Goal: Task Accomplishment & Management: Use online tool/utility

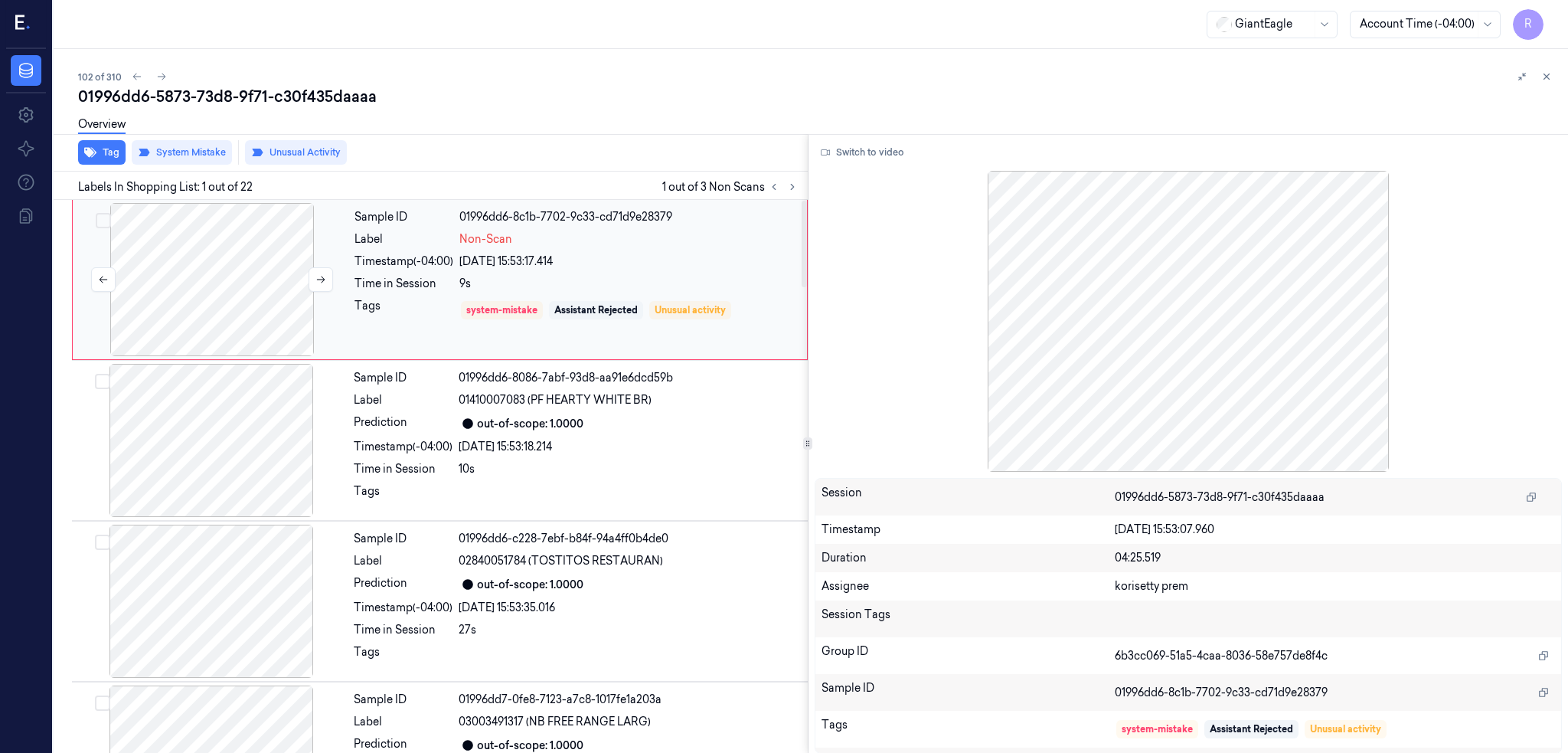
click at [243, 255] on div at bounding box center [211, 279] width 273 height 153
click at [874, 143] on button "Switch to video" at bounding box center [862, 153] width 95 height 25
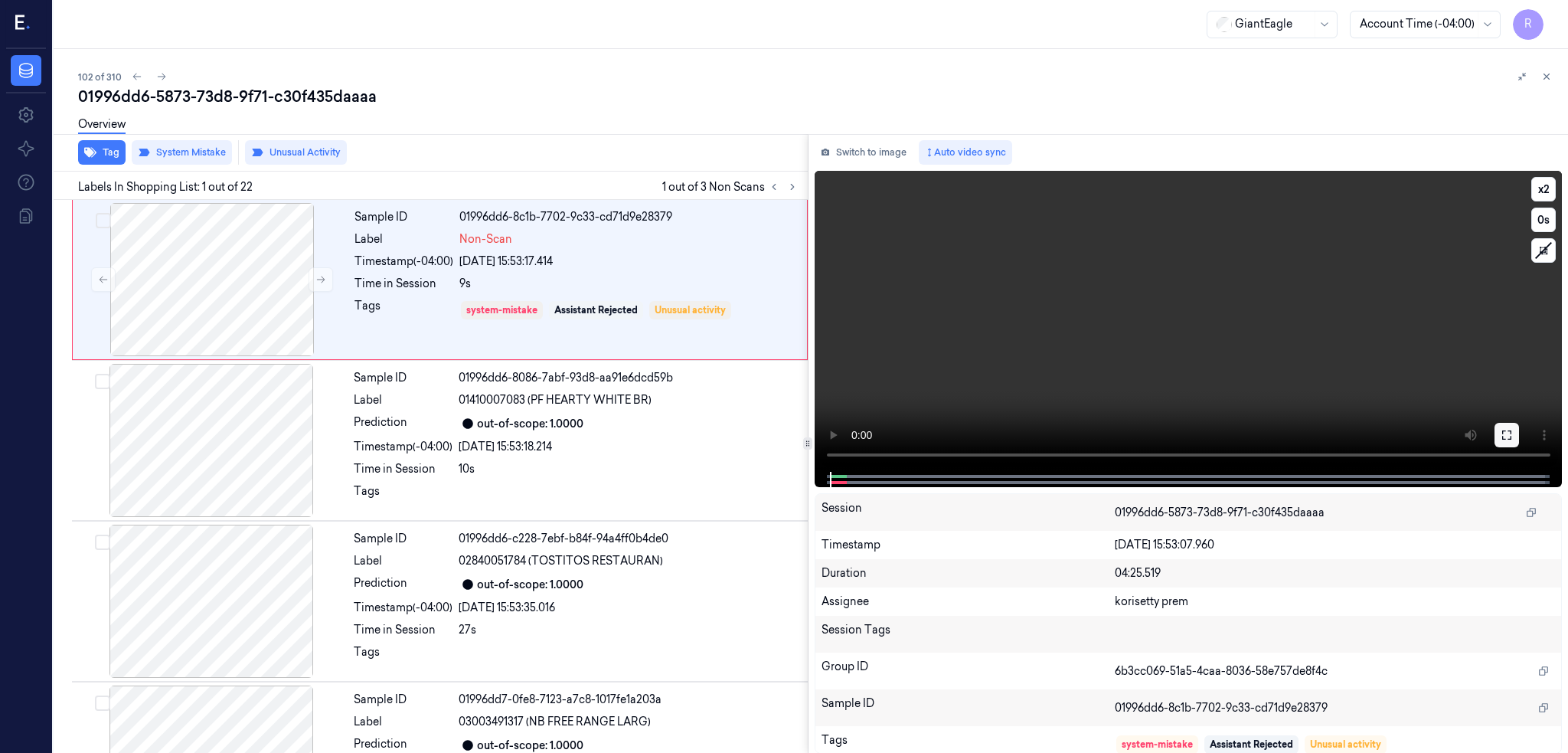
click at [1511, 431] on icon at bounding box center [1506, 435] width 9 height 9
click at [166, 287] on div at bounding box center [211, 279] width 273 height 153
click at [1512, 434] on icon at bounding box center [1506, 435] width 12 height 12
click at [189, 292] on div at bounding box center [211, 279] width 273 height 153
click at [198, 276] on div at bounding box center [211, 279] width 273 height 153
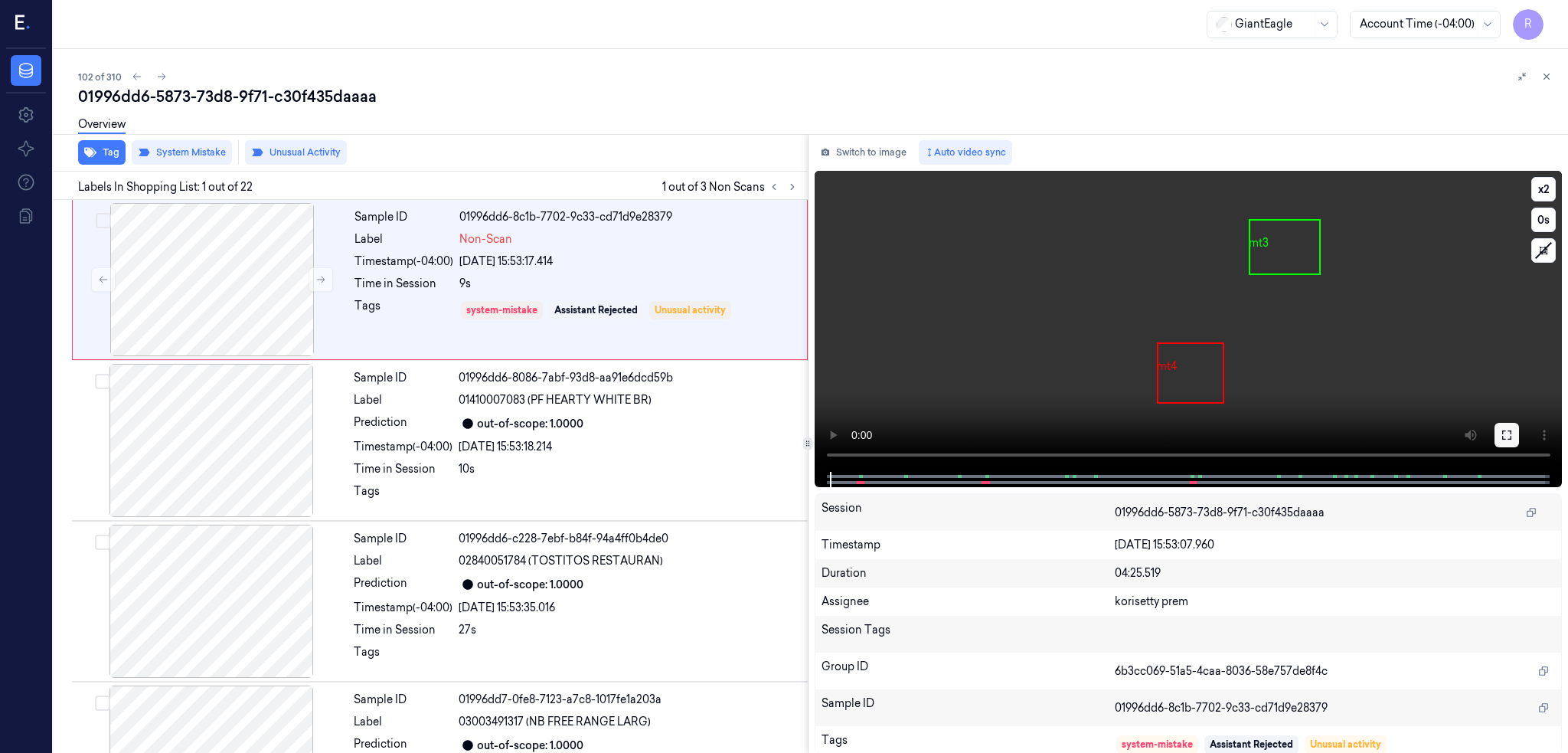
click at [1512, 429] on icon at bounding box center [1506, 435] width 12 height 12
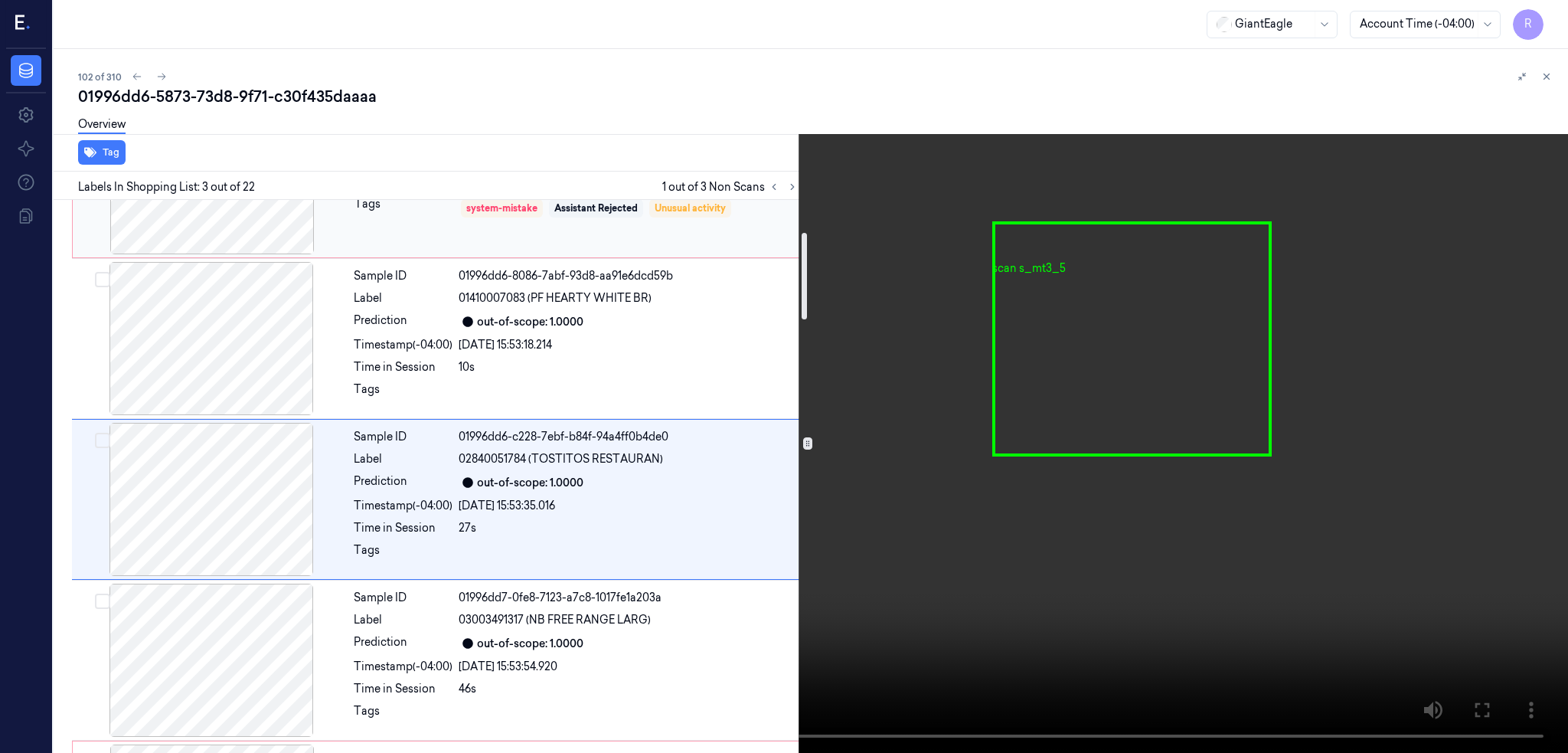
scroll to position [408, 0]
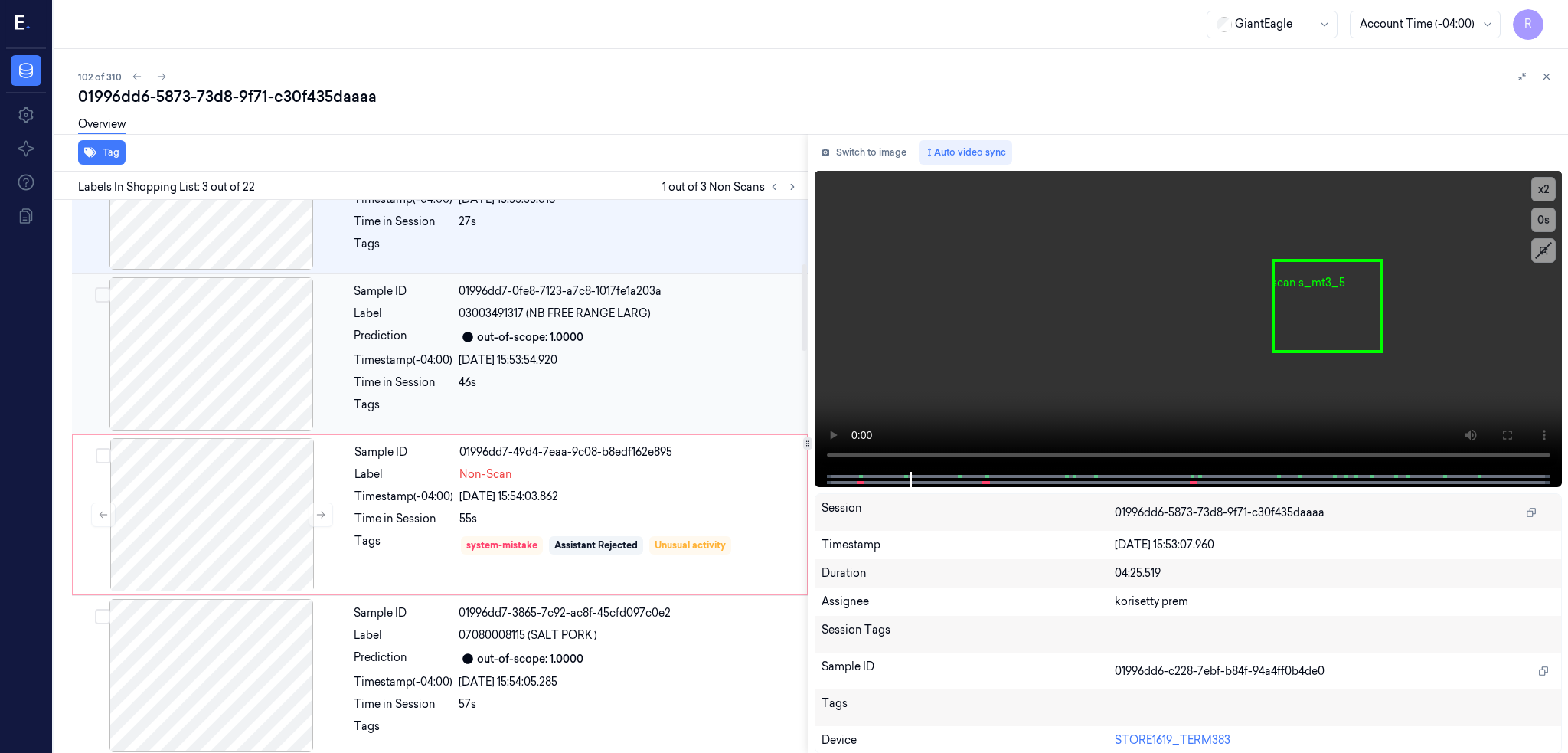
click at [205, 375] on div at bounding box center [211, 353] width 273 height 153
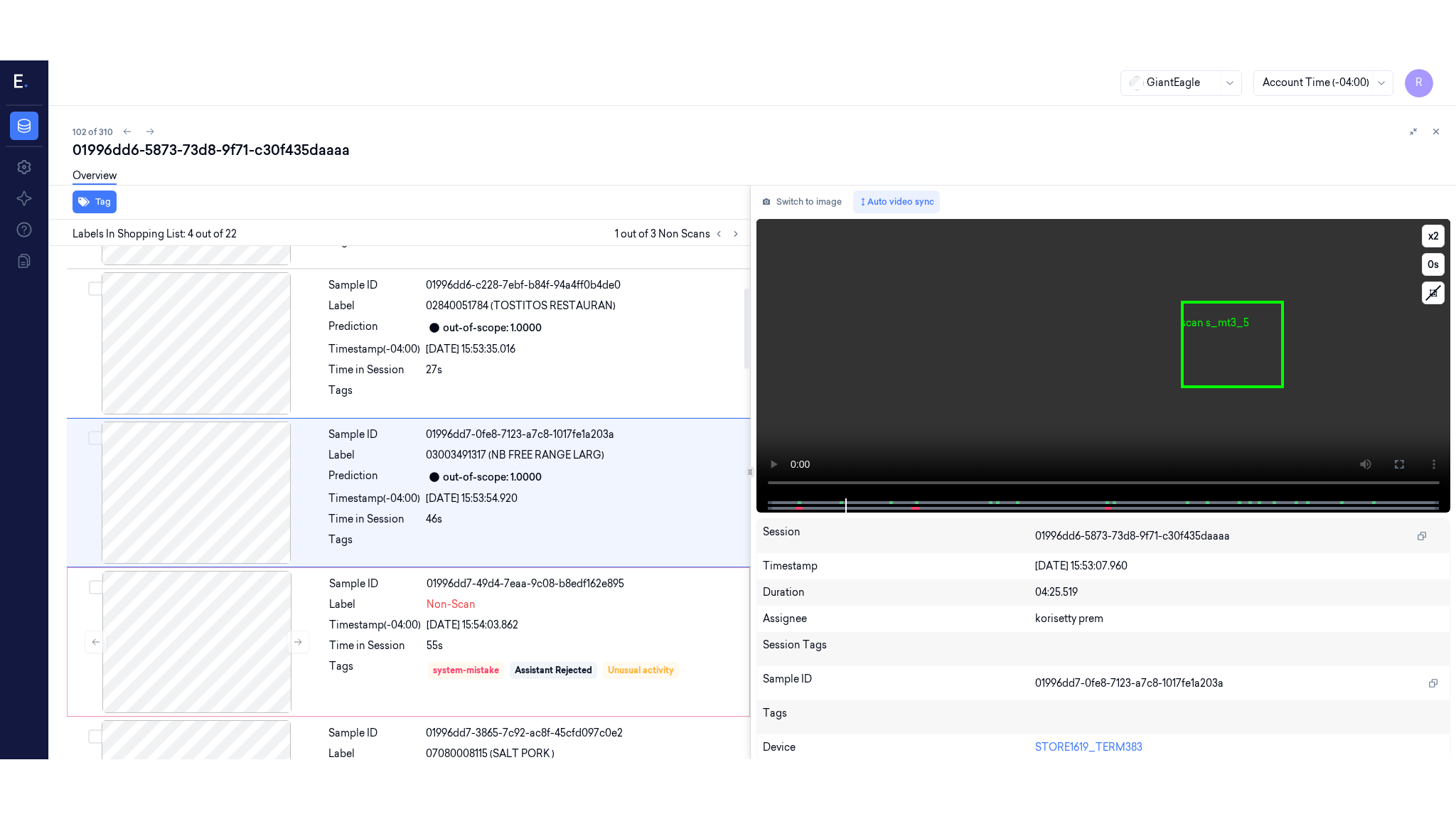
scroll to position [265, 0]
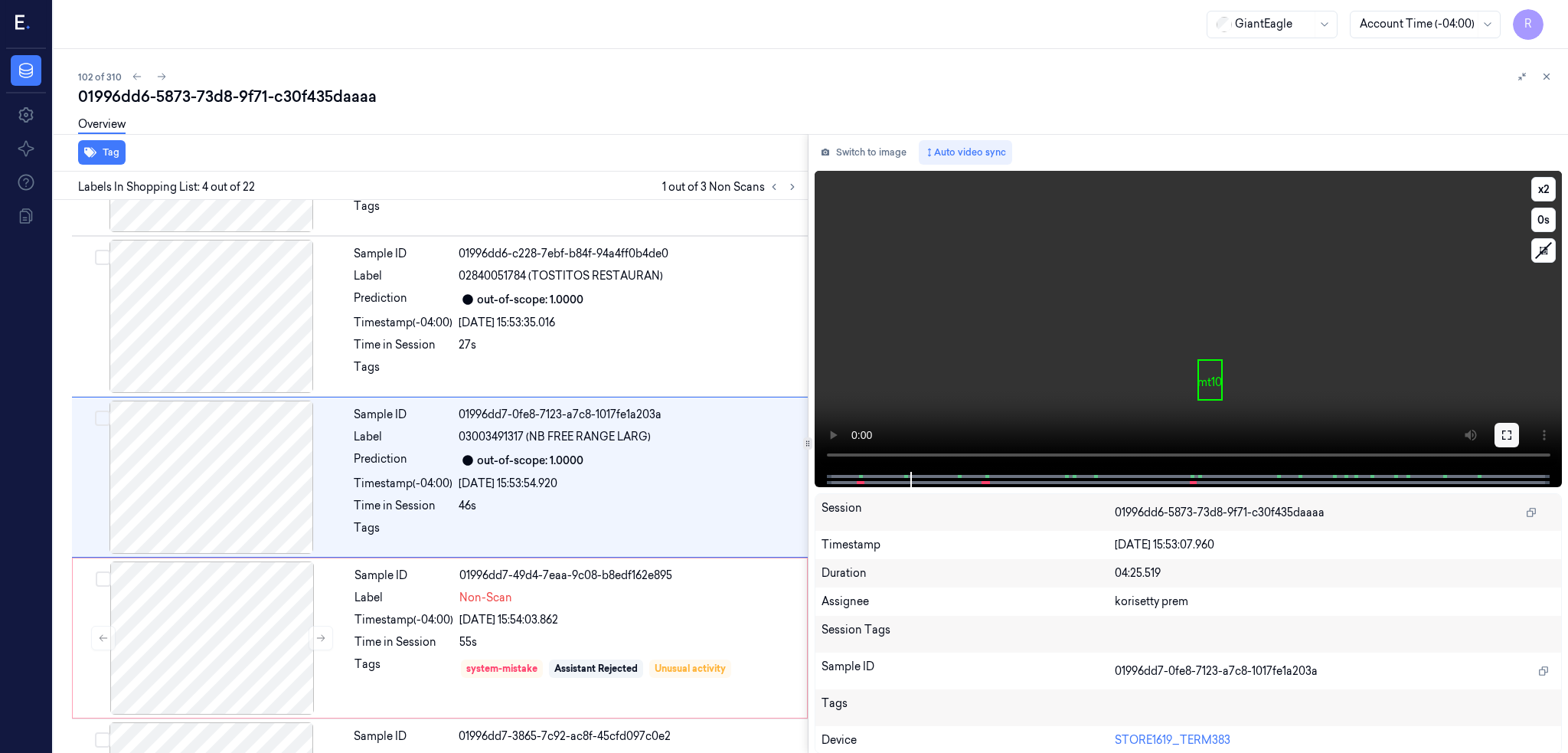
click at [1518, 425] on button at bounding box center [1507, 435] width 25 height 25
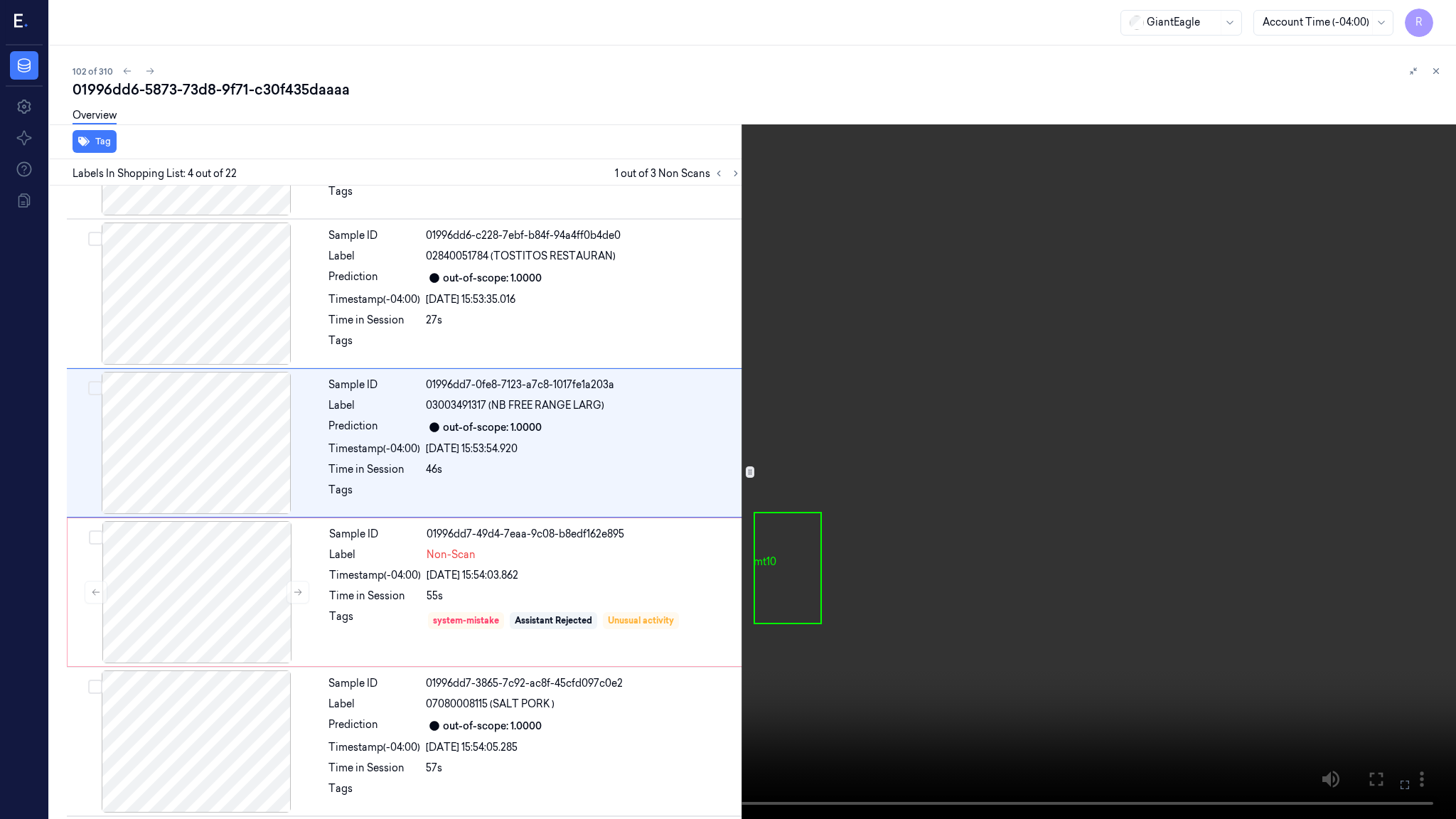
click at [923, 516] on video at bounding box center [728, 410] width 1456 height 819
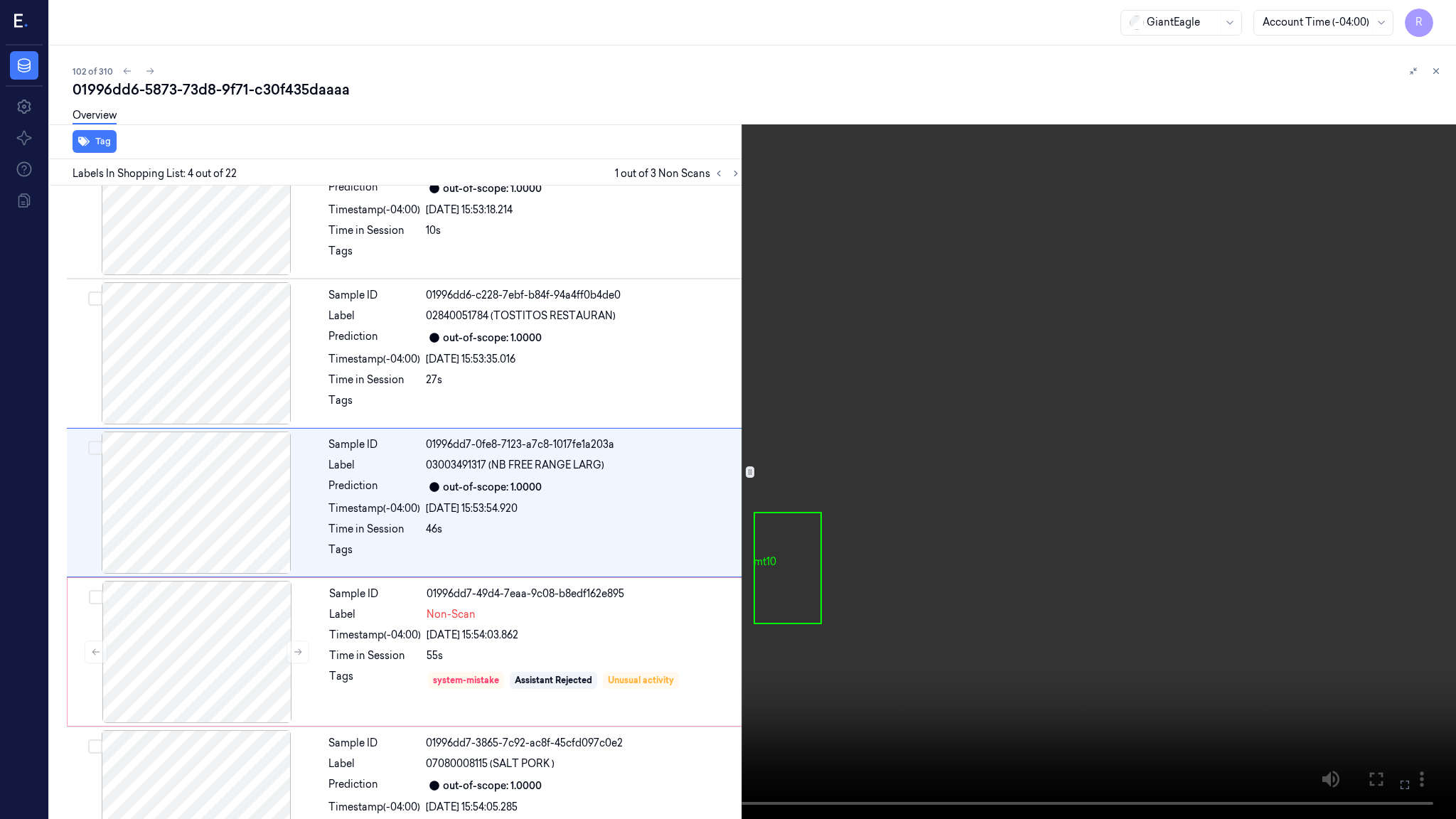
click at [923, 516] on video at bounding box center [728, 410] width 1456 height 819
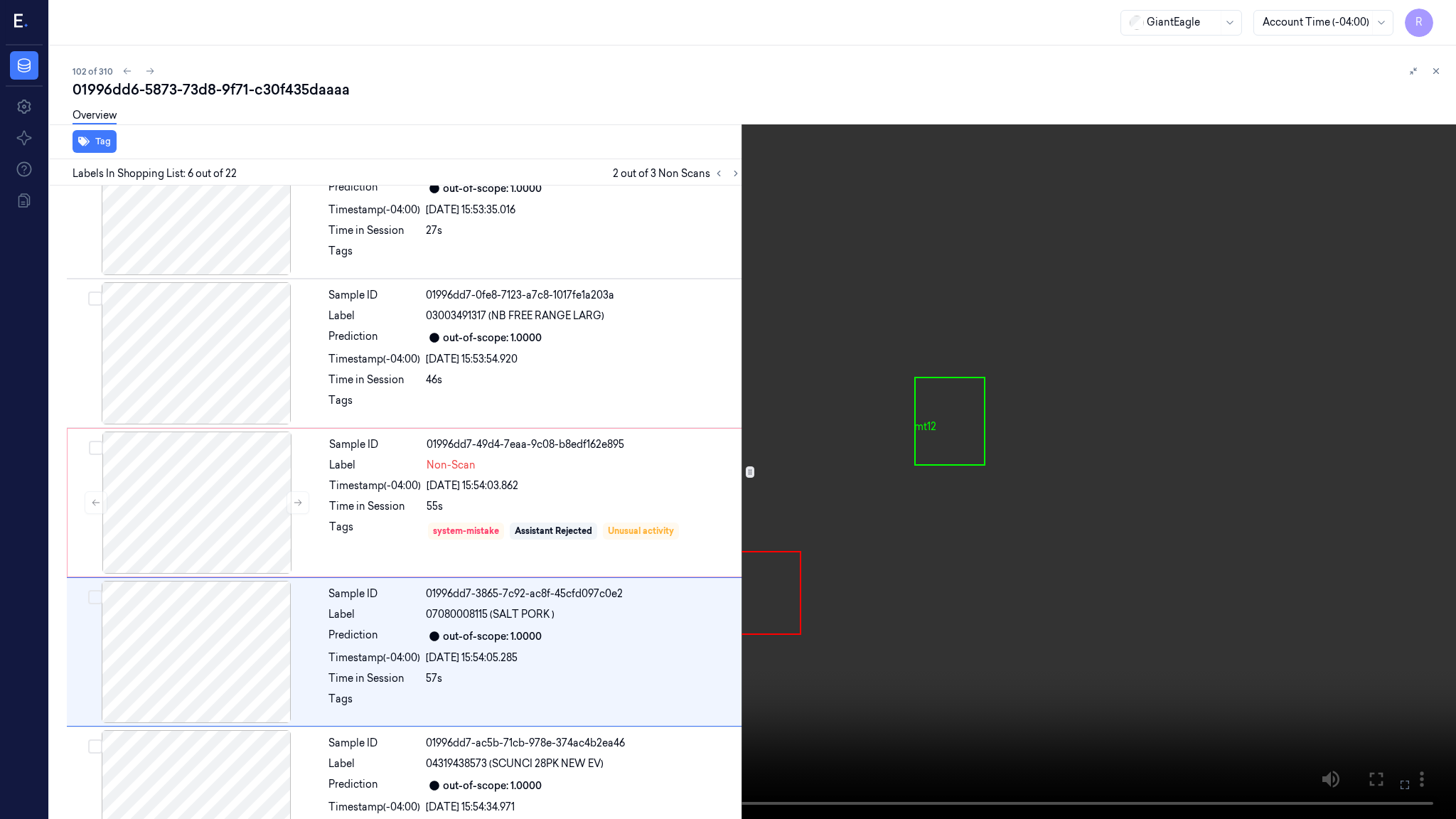
scroll to position [503, 0]
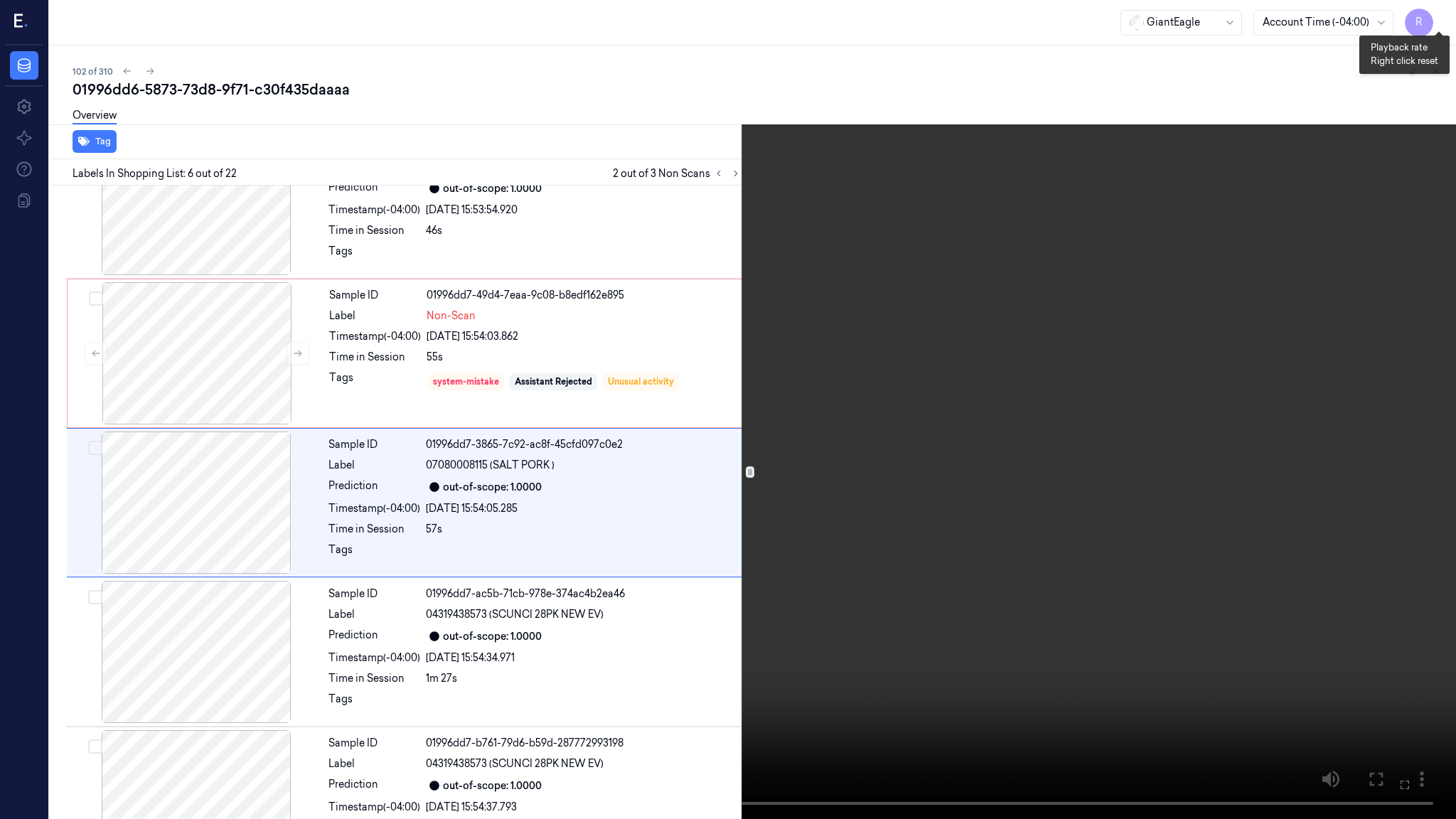
click at [1441, 14] on button "x 2" at bounding box center [1439, 17] width 23 height 23
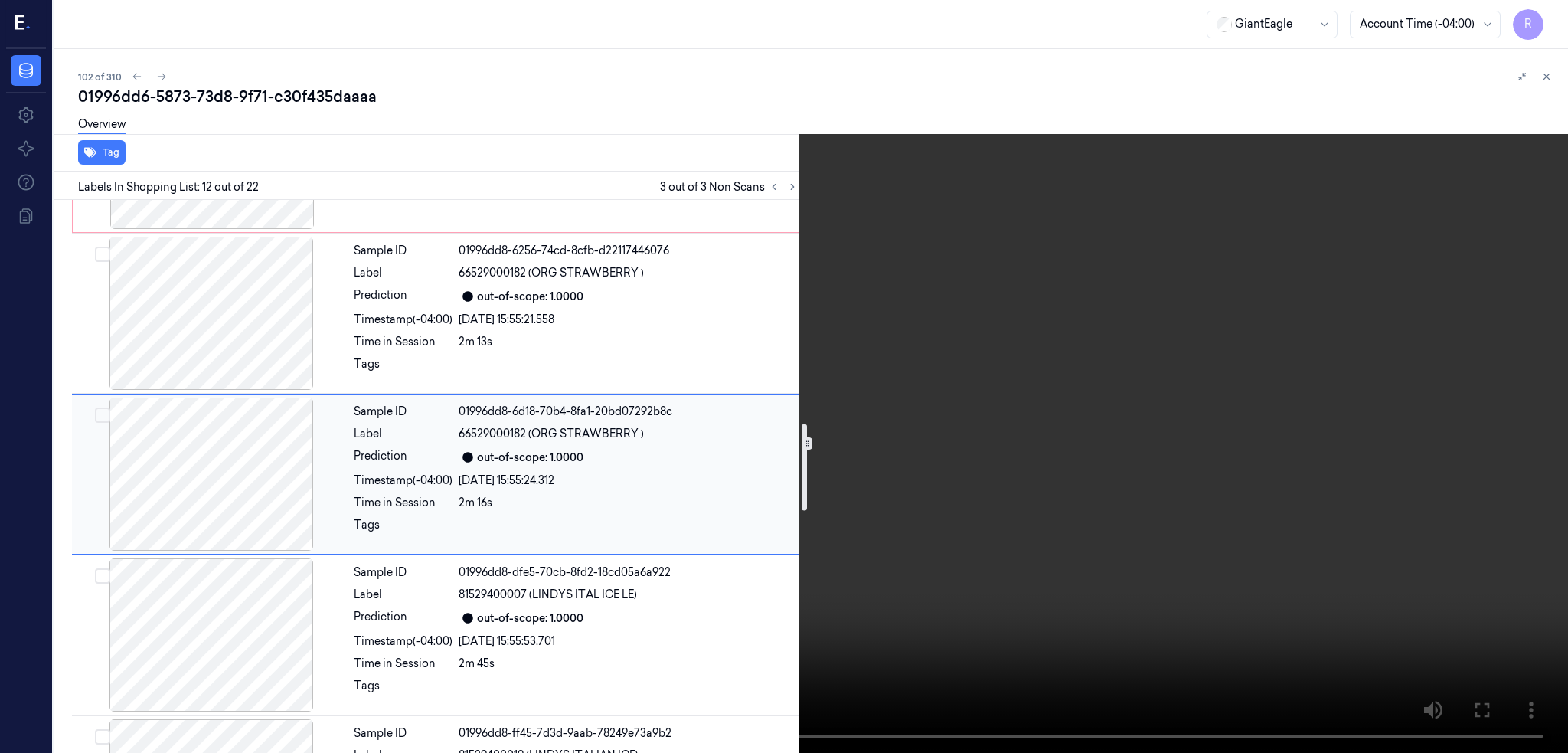
scroll to position [1406, 0]
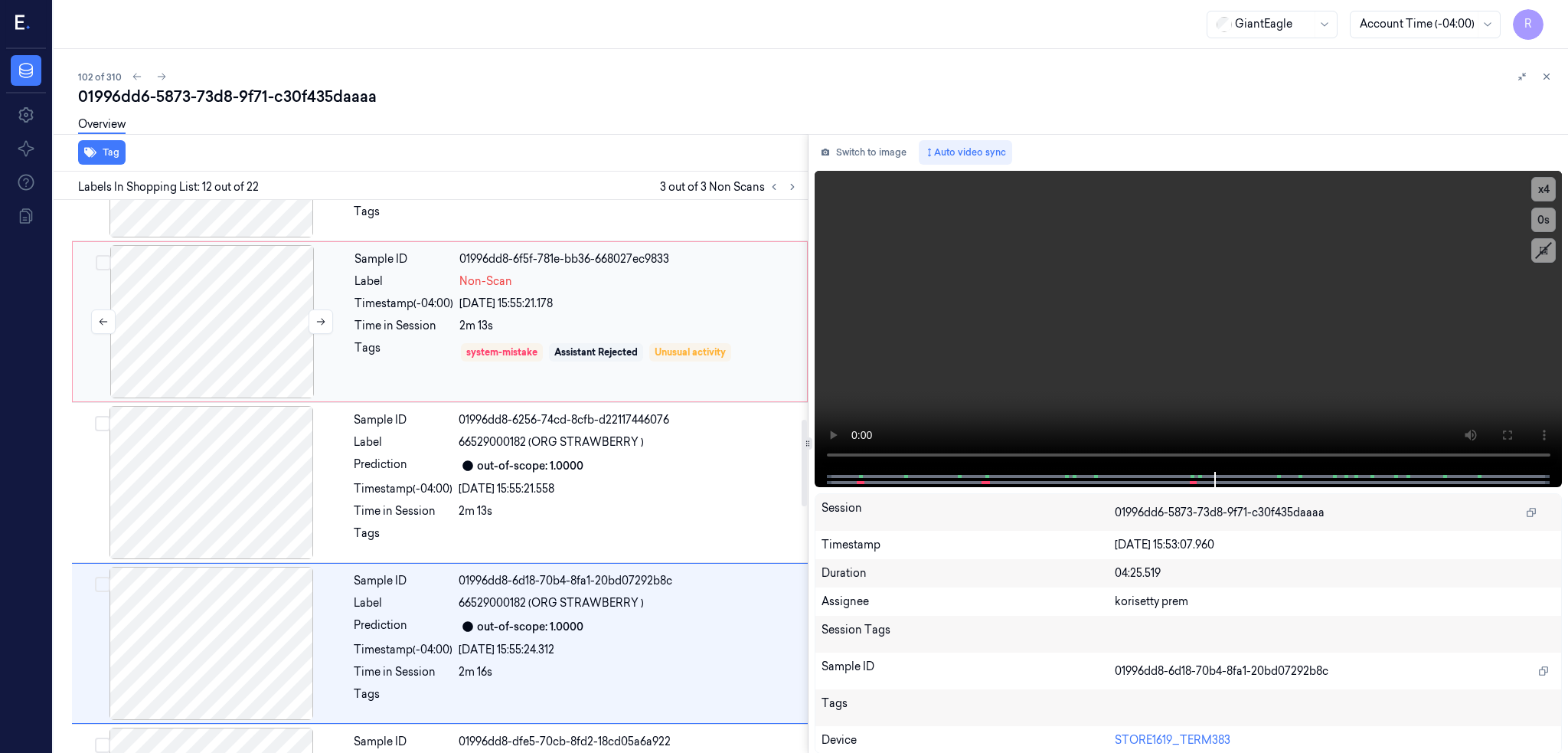
click at [229, 332] on div at bounding box center [211, 322] width 273 height 153
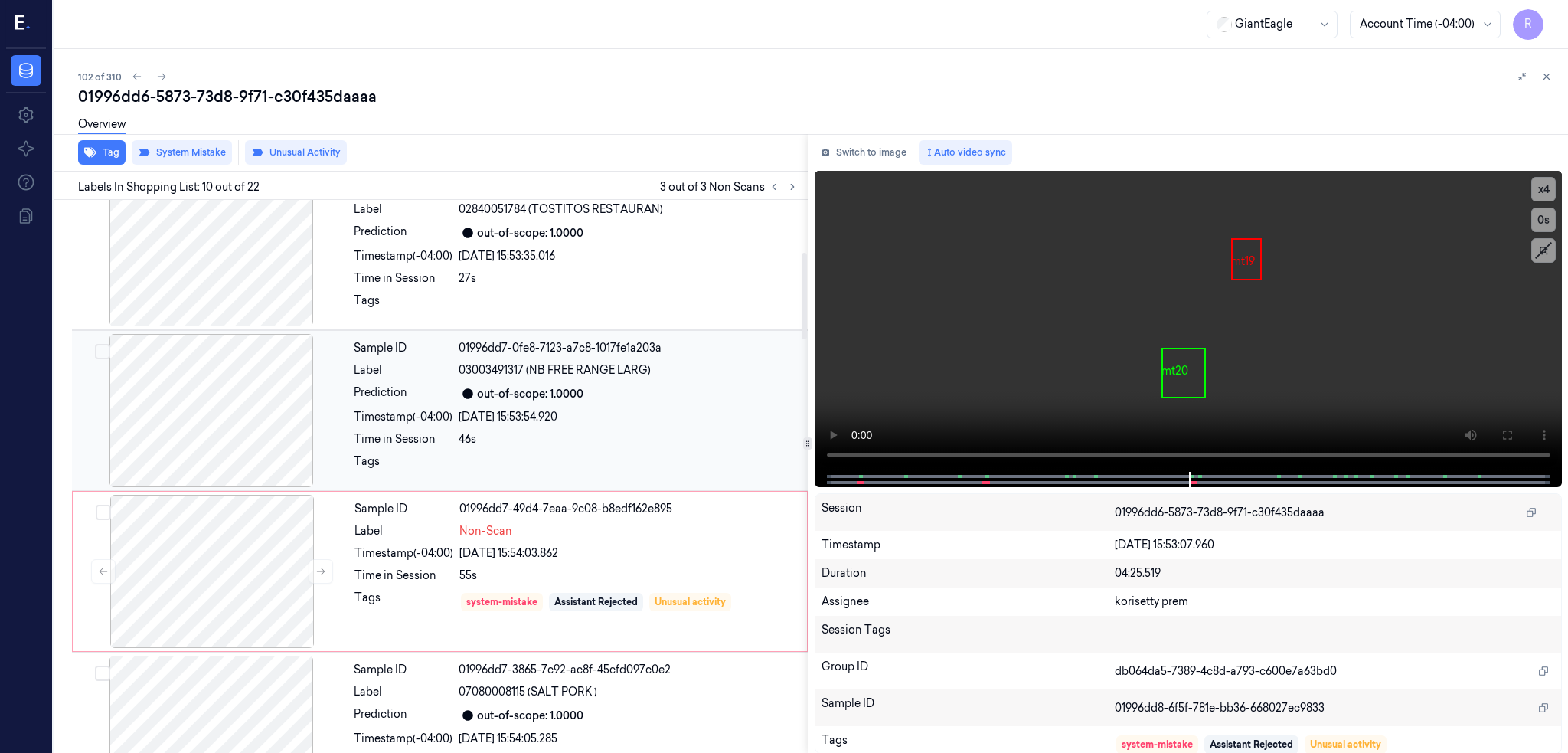
scroll to position [332, 0]
